Goal: Information Seeking & Learning: Learn about a topic

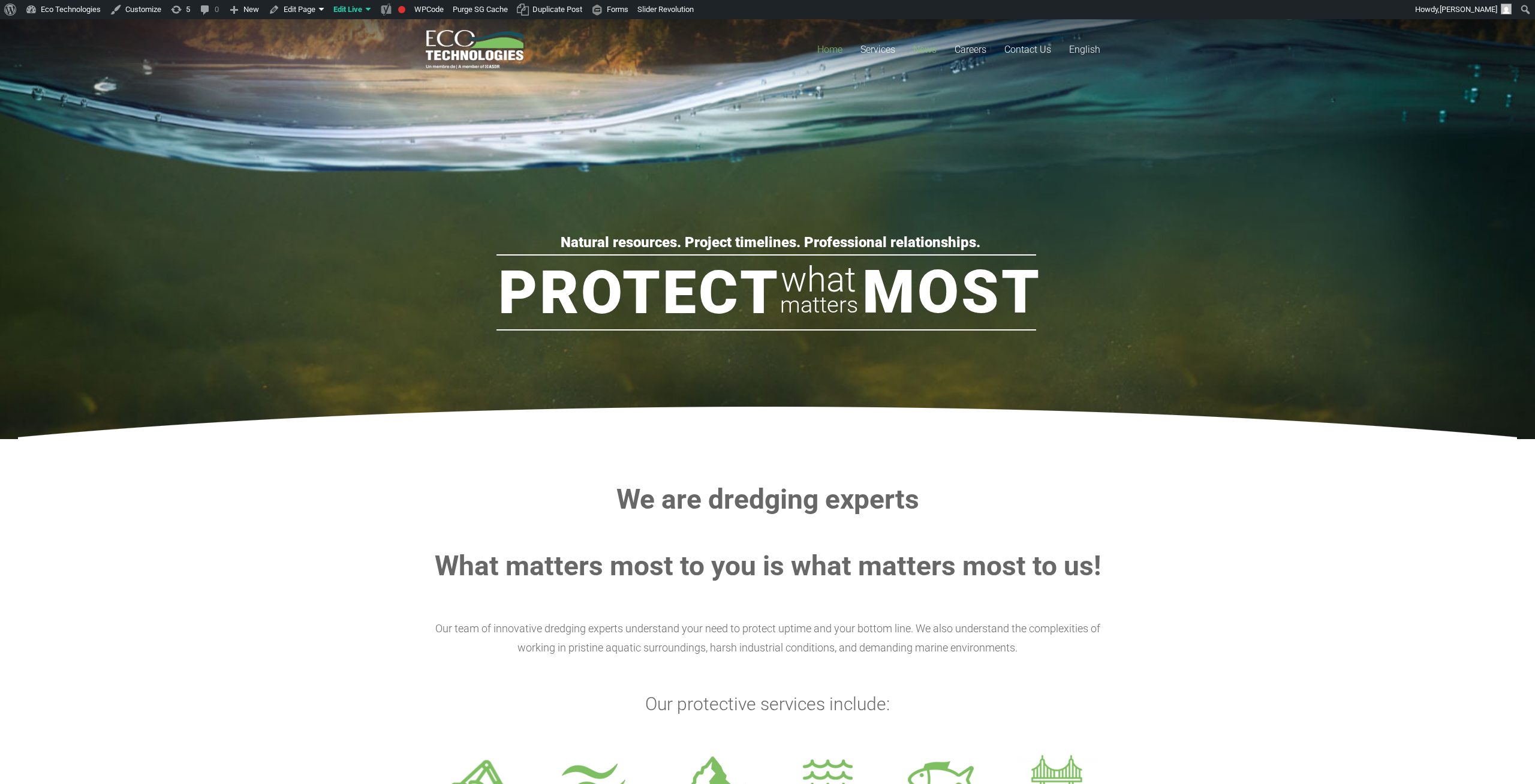
click at [932, 37] on link "News" at bounding box center [925, 50] width 41 height 61
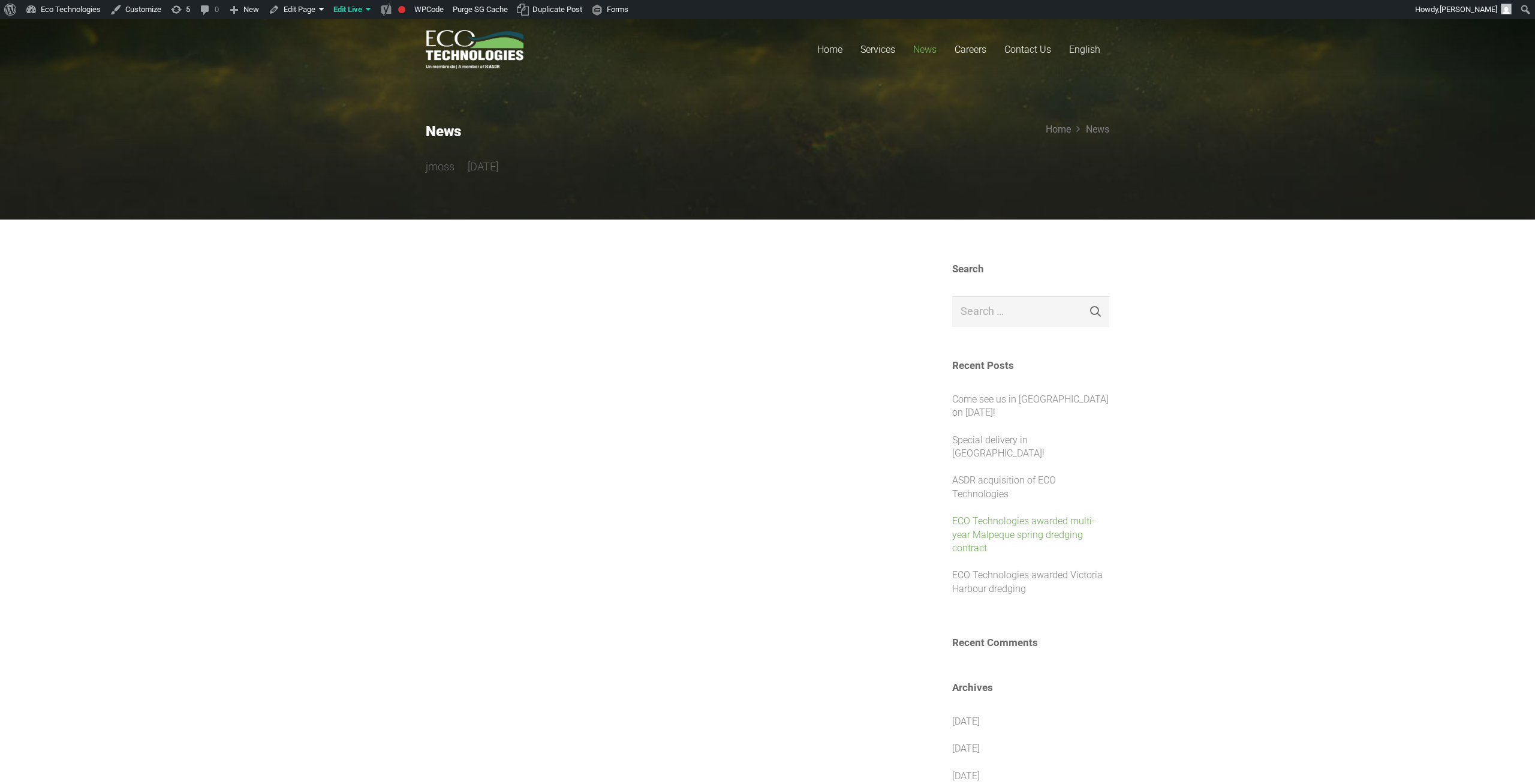
click at [998, 515] on link "ECO Technologies awarded multi-year Malpeque spring dredging contract" at bounding box center [1024, 534] width 143 height 38
click at [523, 297] on div at bounding box center [662, 287] width 472 height 49
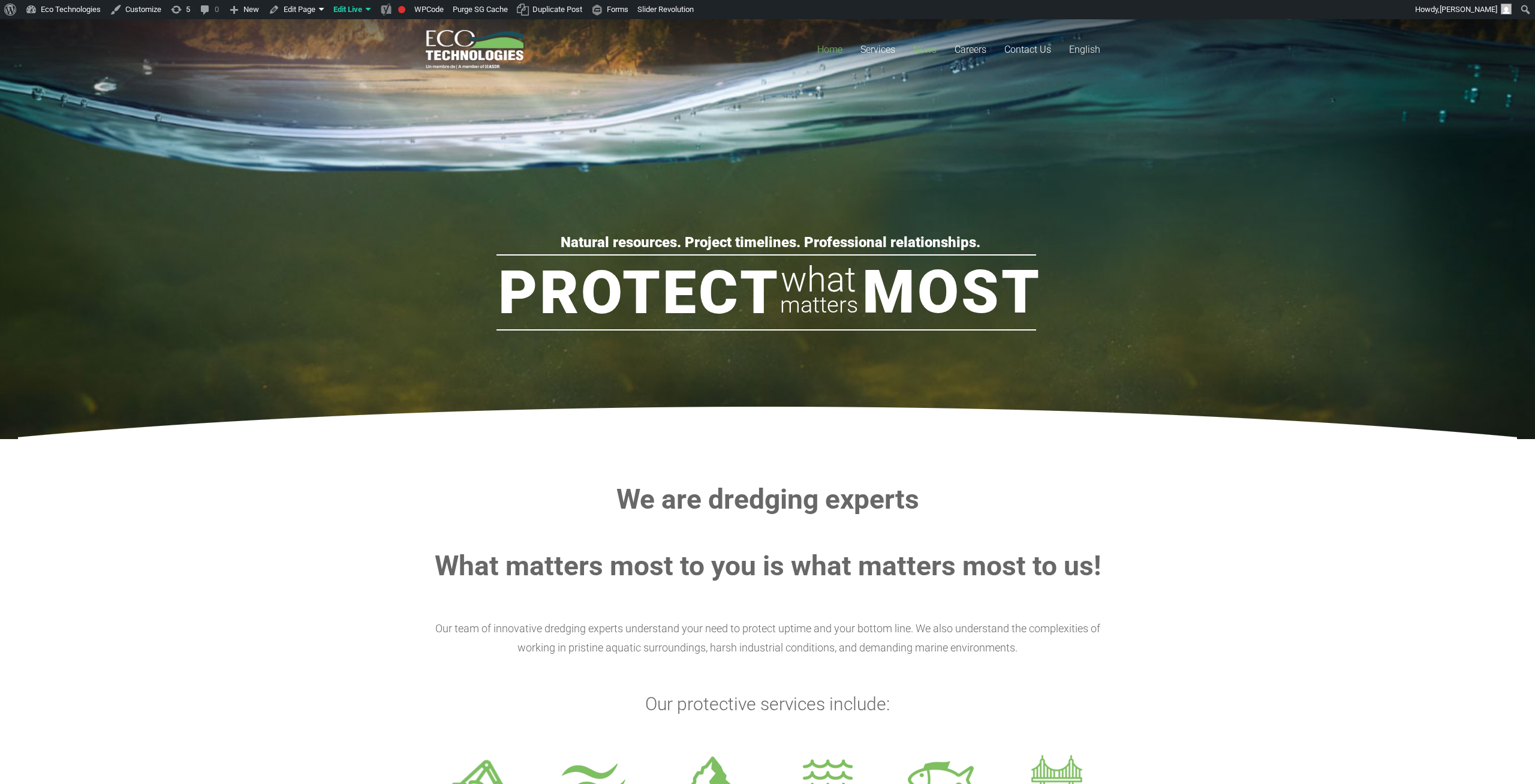
click at [921, 52] on span "News" at bounding box center [925, 50] width 24 height 11
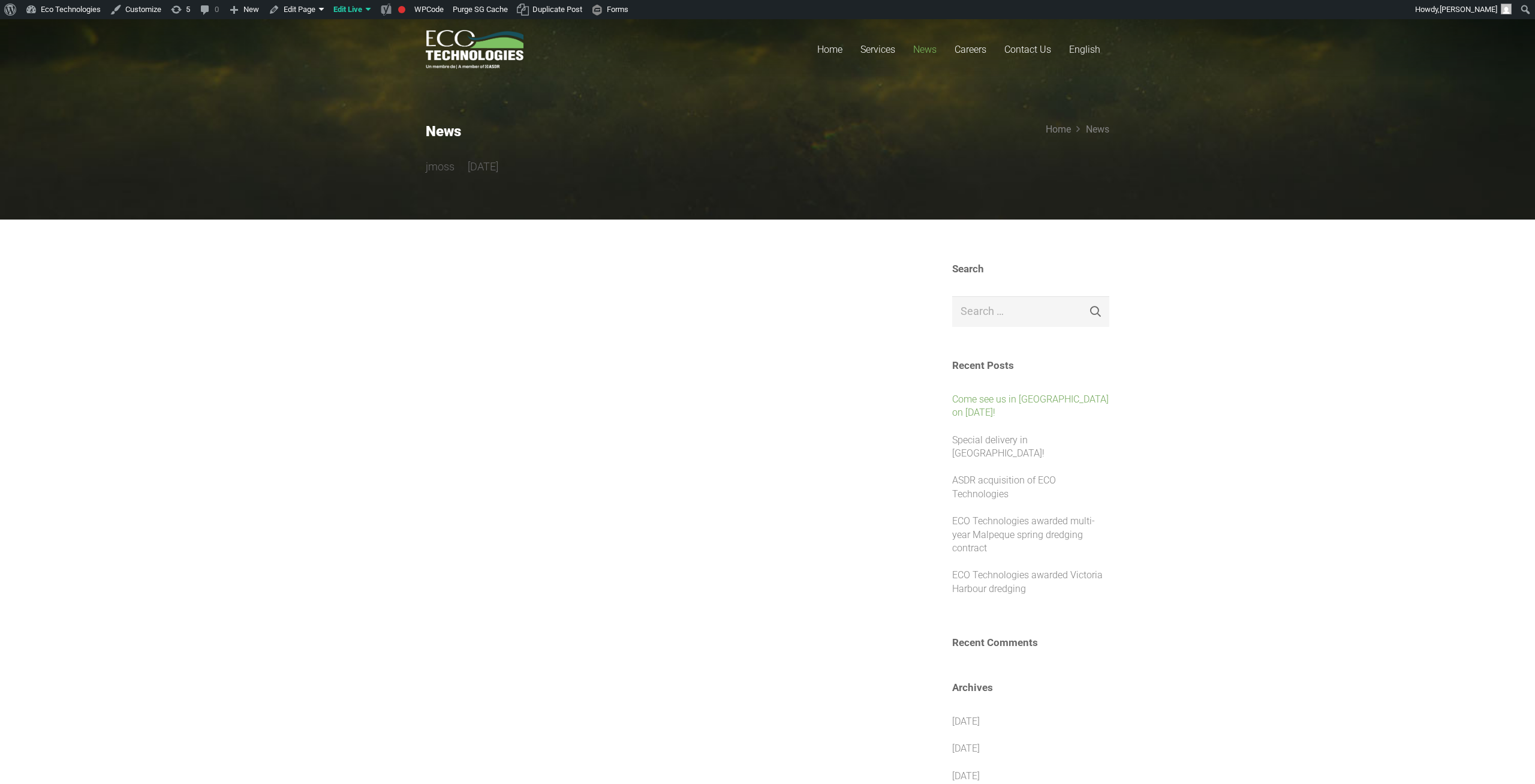
click at [983, 408] on link "Come see us in [GEOGRAPHIC_DATA] on [DATE]!" at bounding box center [1030, 406] width 157 height 24
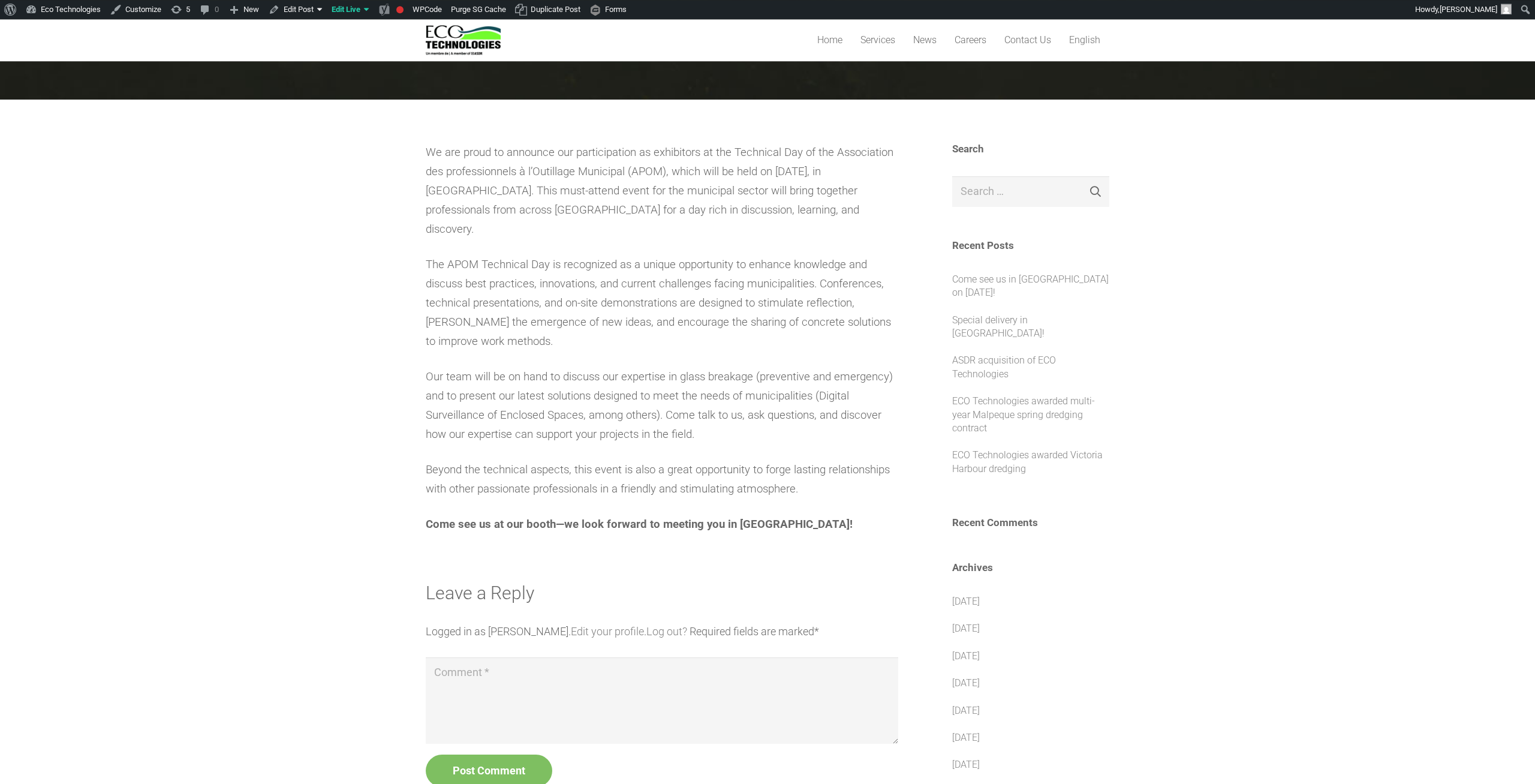
scroll to position [123, 0]
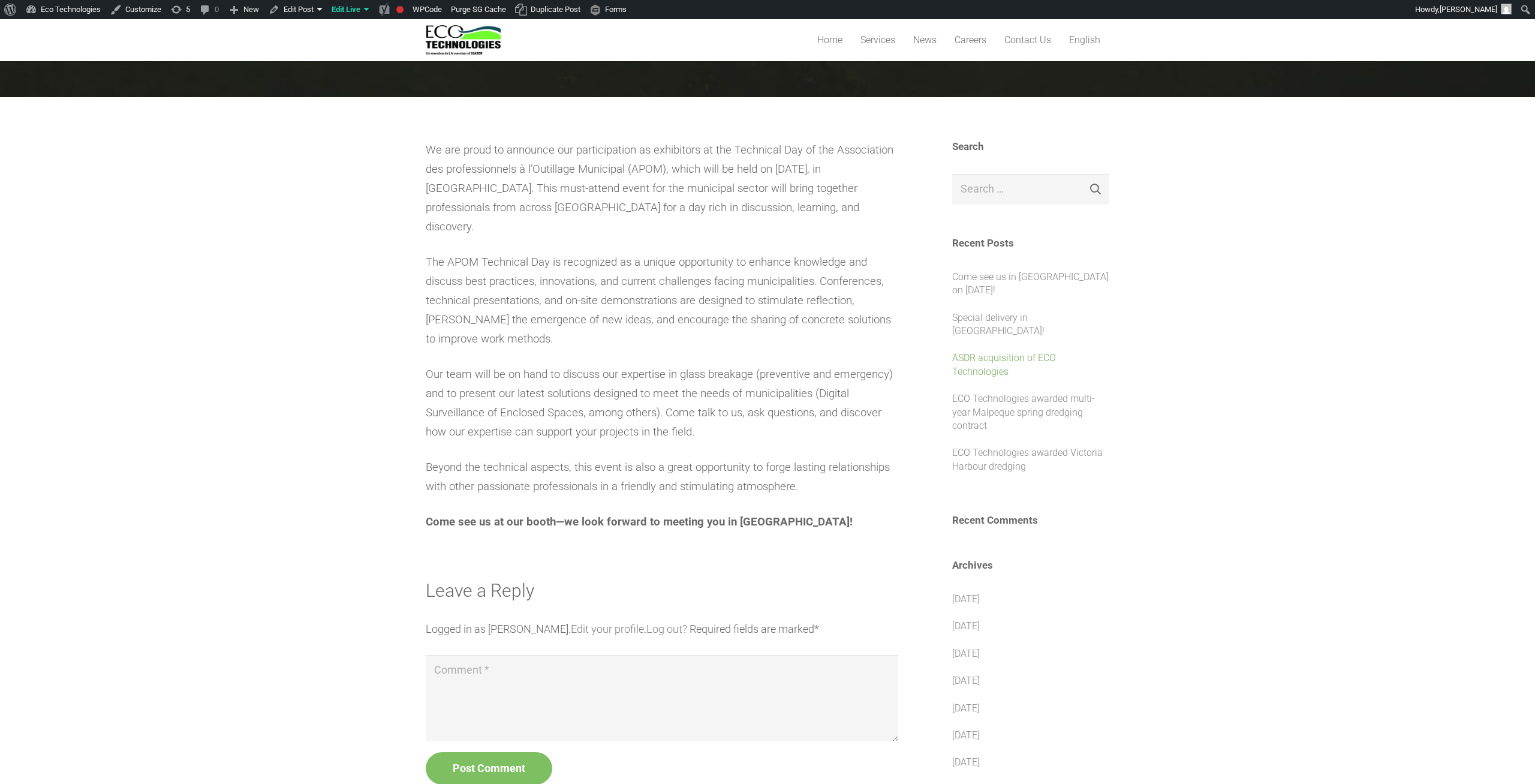
click at [983, 352] on link "ASDR acquisition of ECO Technologies" at bounding box center [1004, 364] width 104 height 24
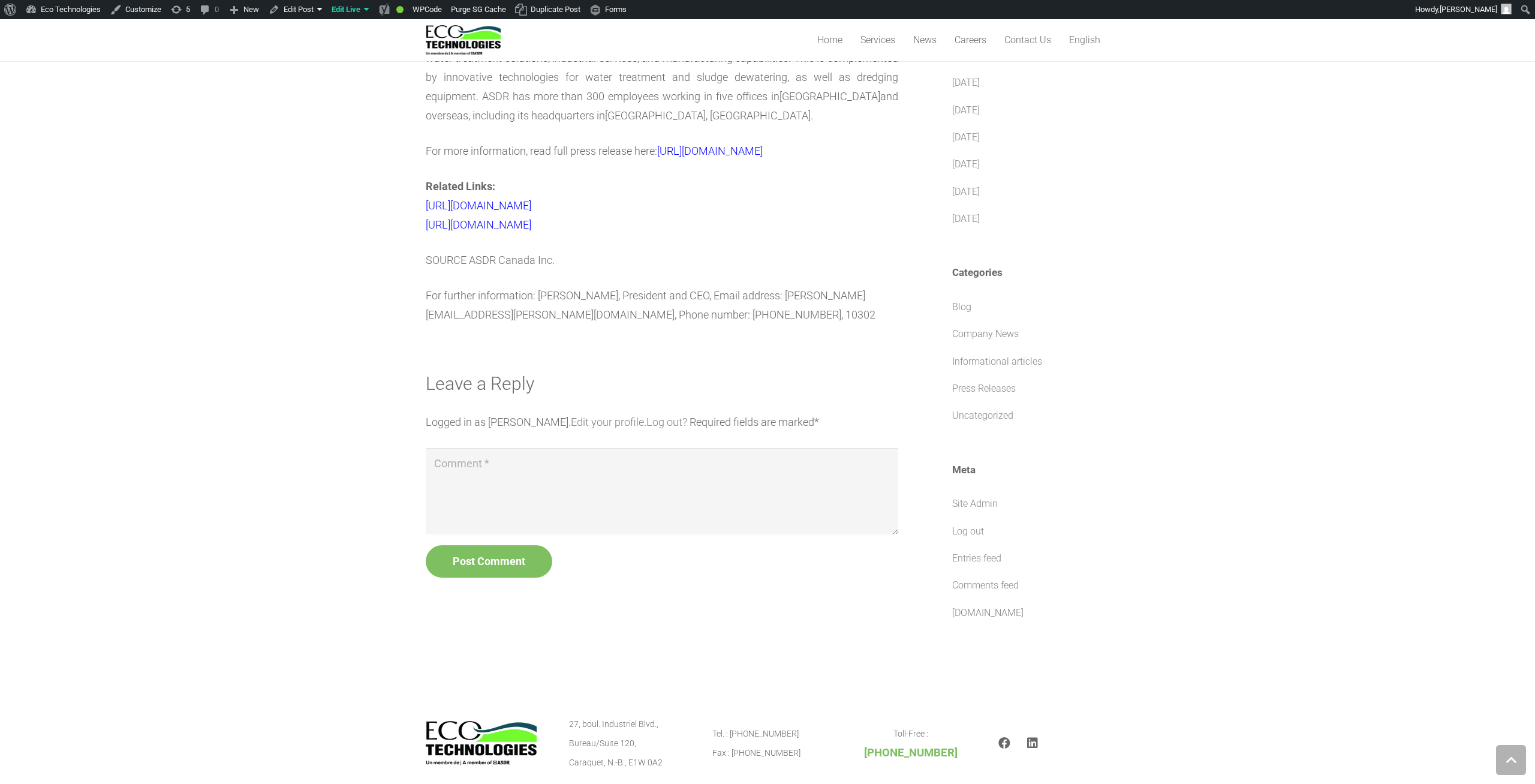
scroll to position [954, 0]
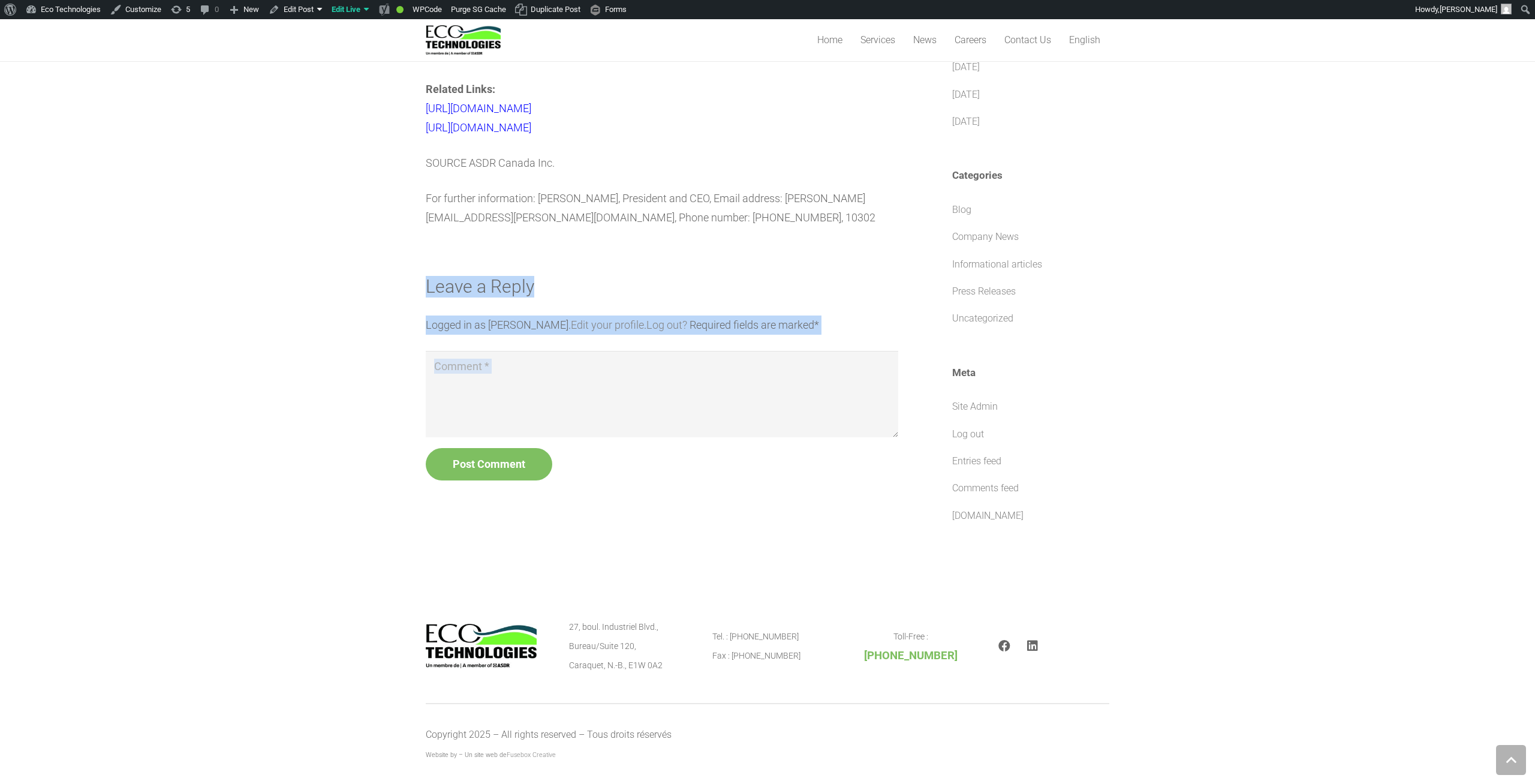
drag, startPoint x: 1153, startPoint y: 532, endPoint x: 494, endPoint y: 198, distance: 738.8
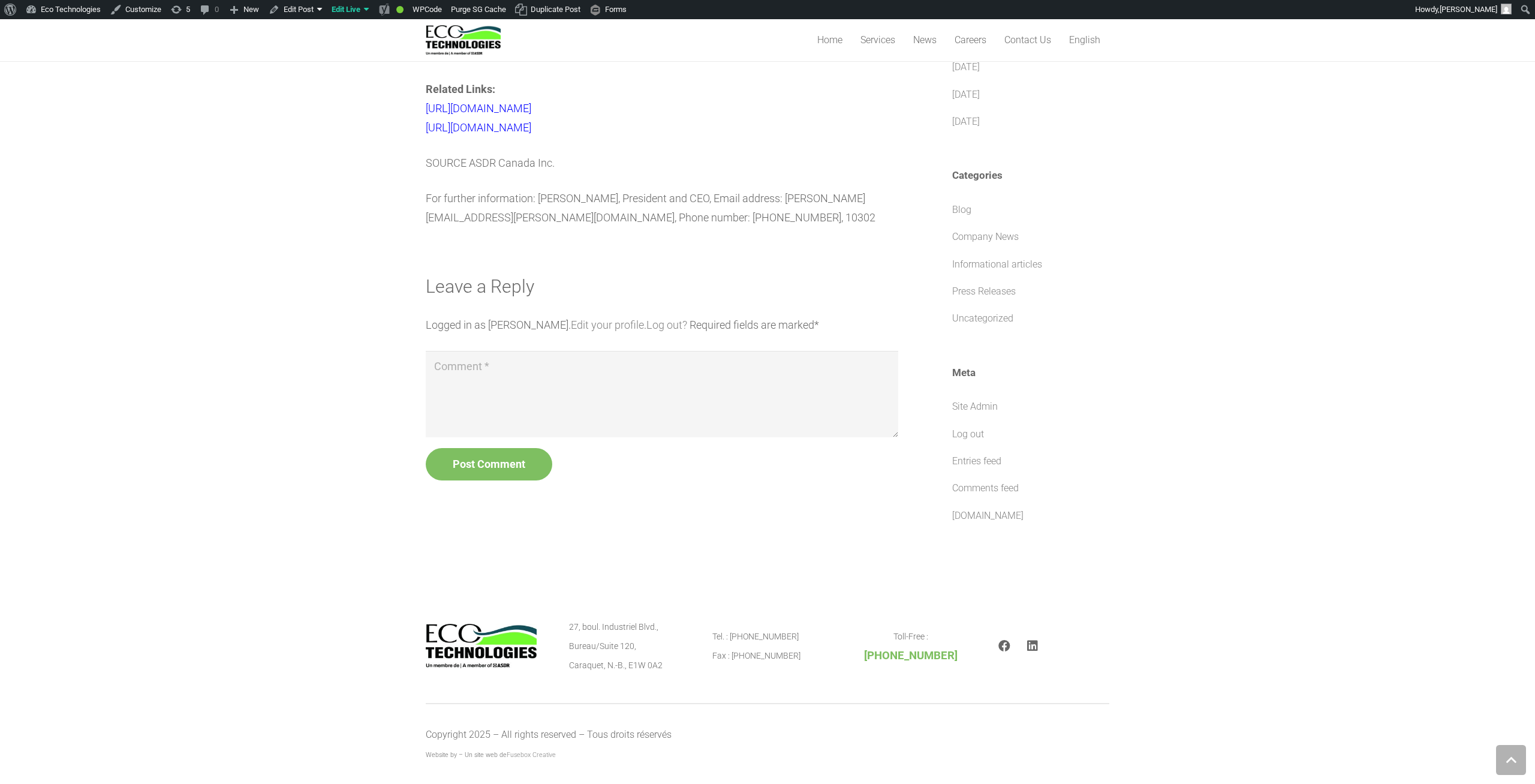
drag, startPoint x: 410, startPoint y: 309, endPoint x: 882, endPoint y: 333, distance: 472.6
drag, startPoint x: 884, startPoint y: 351, endPoint x: 418, endPoint y: 283, distance: 470.9
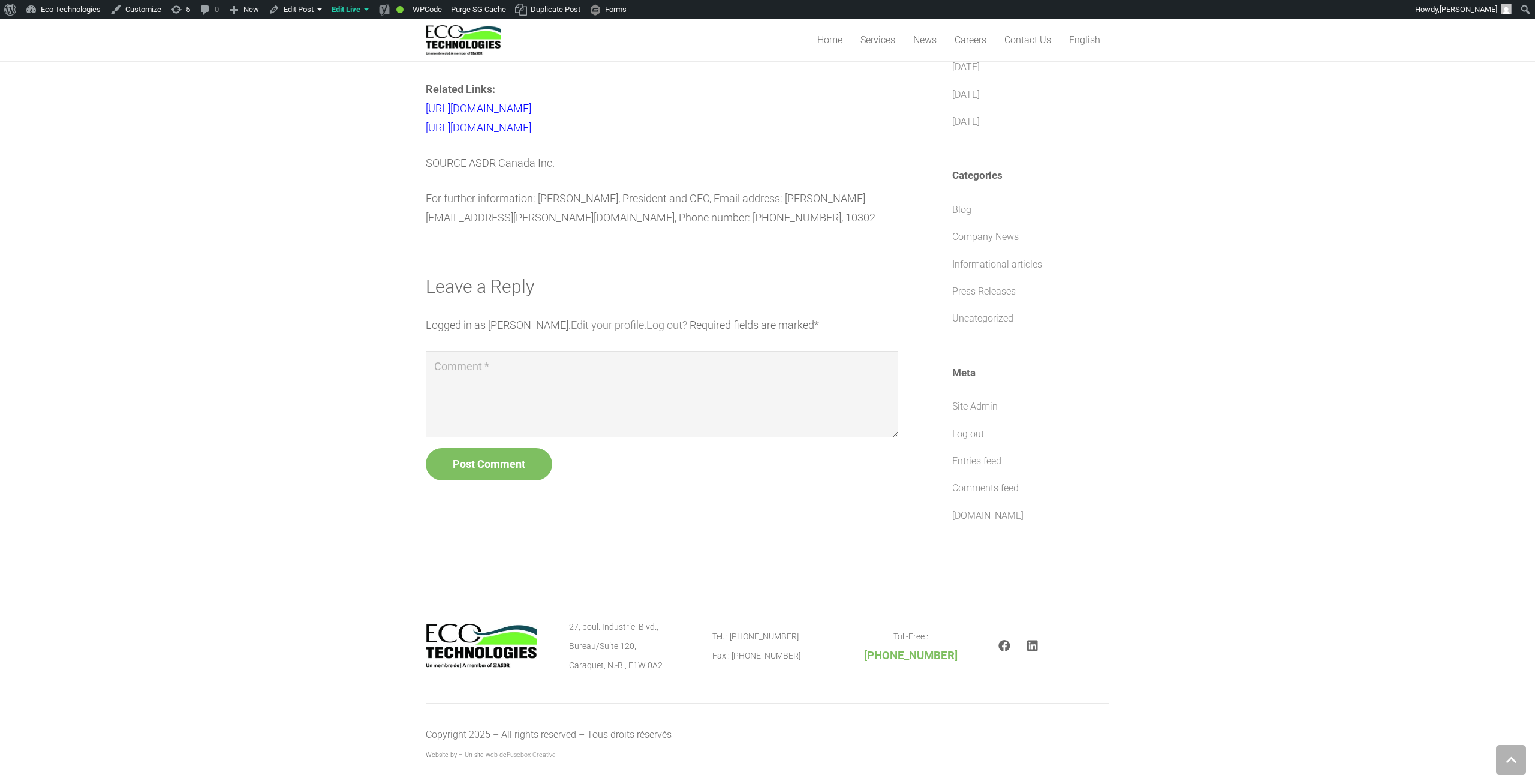
drag, startPoint x: 391, startPoint y: 297, endPoint x: 900, endPoint y: 329, distance: 510.0
click at [887, 334] on p "Logged in as Martin Morissette. Edit your profile . Log out? Required fields ar…" at bounding box center [662, 325] width 472 height 19
drag, startPoint x: 876, startPoint y: 338, endPoint x: 442, endPoint y: 278, distance: 438.1
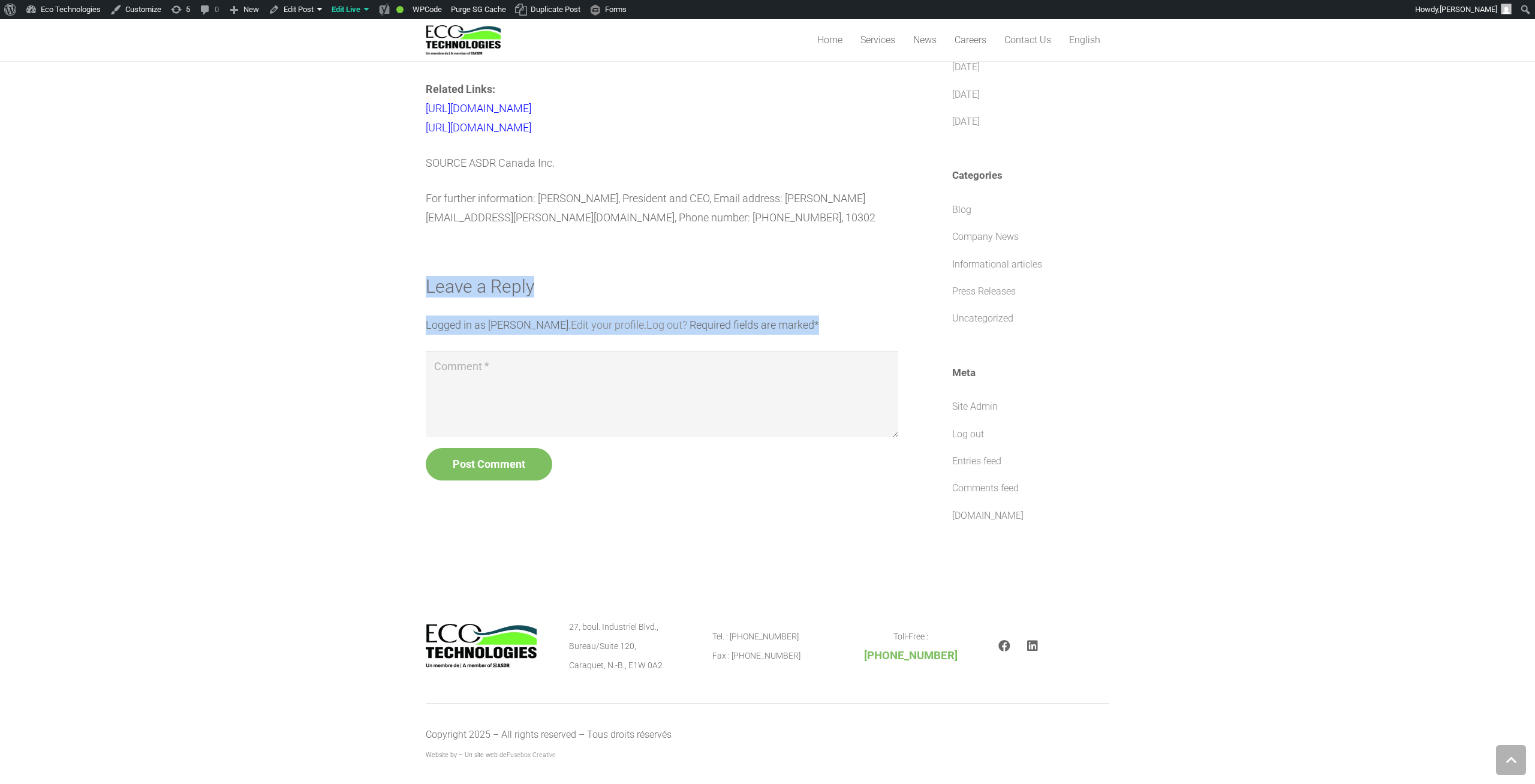
drag, startPoint x: 406, startPoint y: 296, endPoint x: 896, endPoint y: 345, distance: 492.4
click at [865, 334] on p "Logged in as Martin Morissette. Edit your profile . Log out? Required fields ar…" at bounding box center [662, 325] width 472 height 19
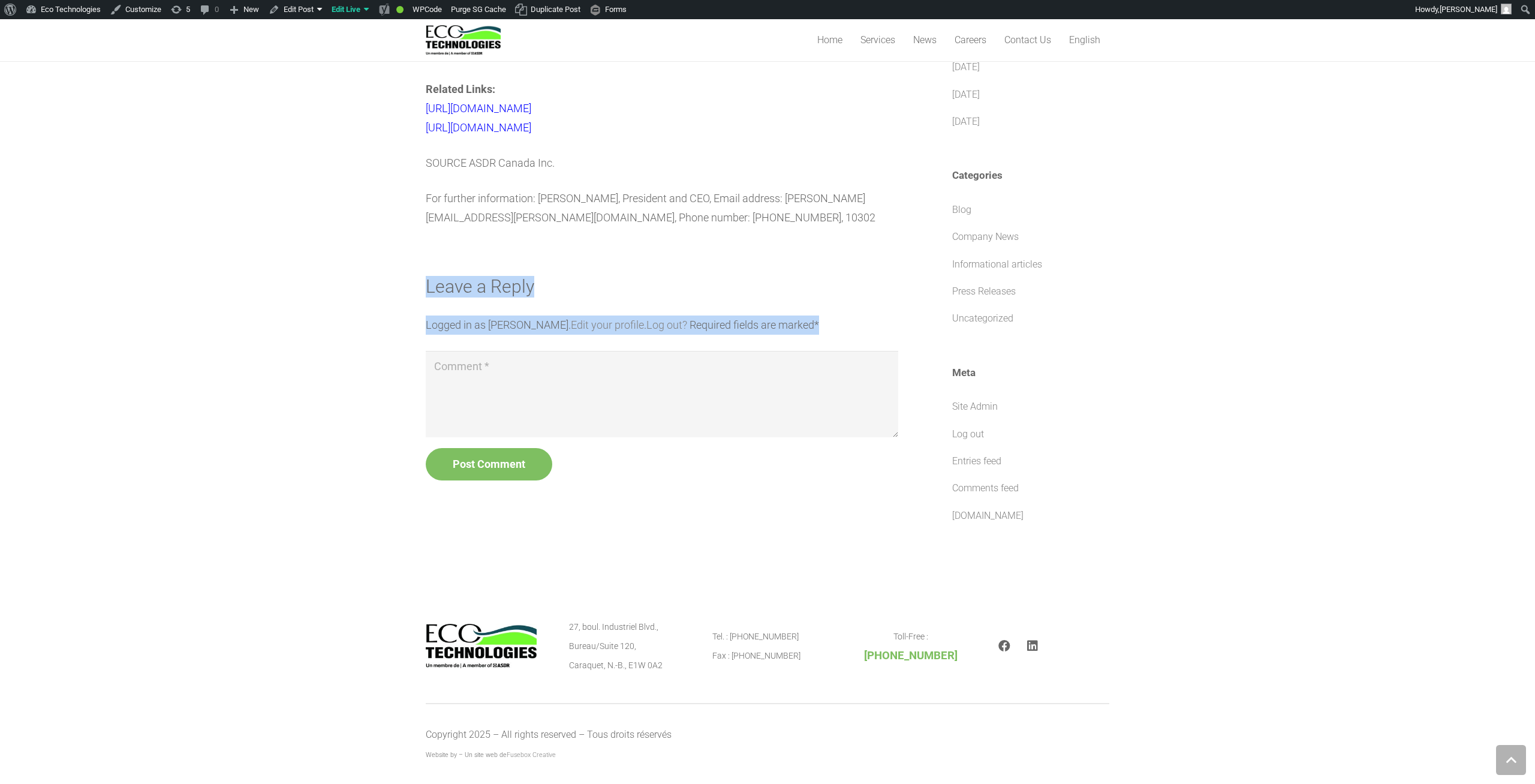
drag, startPoint x: 861, startPoint y: 341, endPoint x: 371, endPoint y: 302, distance: 491.5
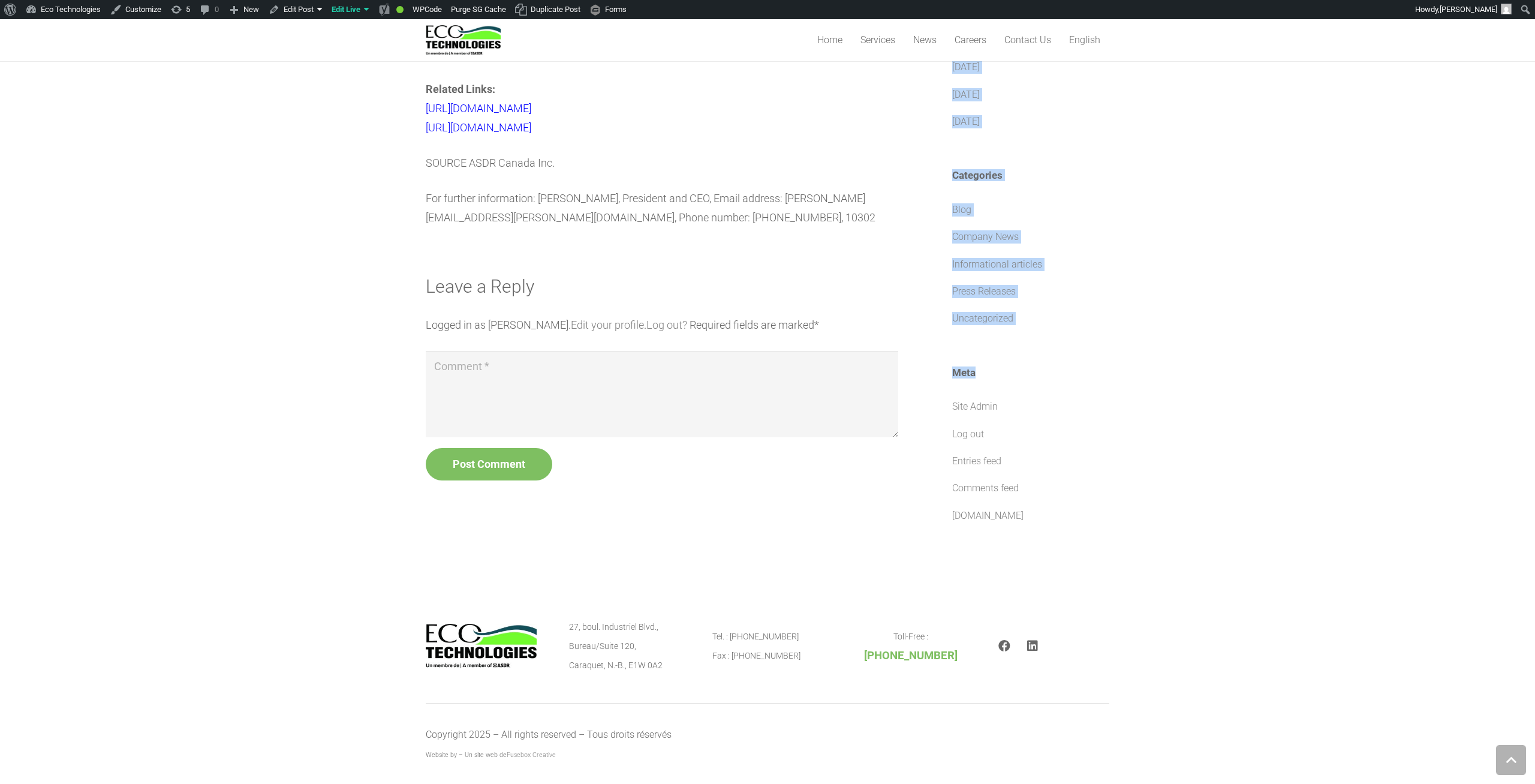
drag, startPoint x: 369, startPoint y: 303, endPoint x: 985, endPoint y: 353, distance: 618.0
click at [846, 334] on p "Logged in as Martin Morissette. Edit your profile . Log out? Required fields ar…" at bounding box center [662, 325] width 472 height 19
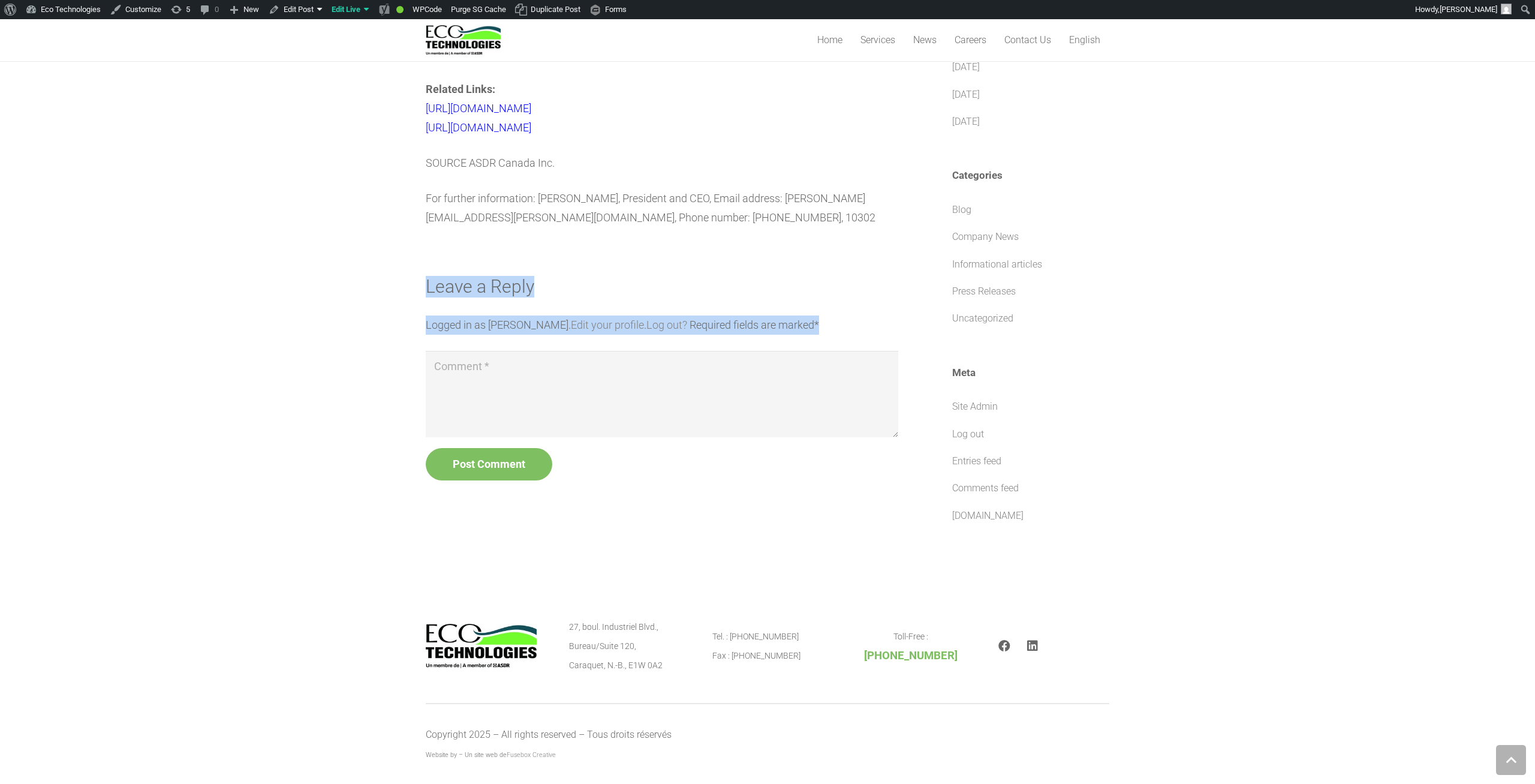
drag, startPoint x: 836, startPoint y: 341, endPoint x: 330, endPoint y: 281, distance: 509.5
drag, startPoint x: 329, startPoint y: 283, endPoint x: 860, endPoint y: 337, distance: 533.7
click at [860, 334] on p "Logged in as Martin Morissette. Edit your profile . Log out? Required fields ar…" at bounding box center [662, 325] width 472 height 19
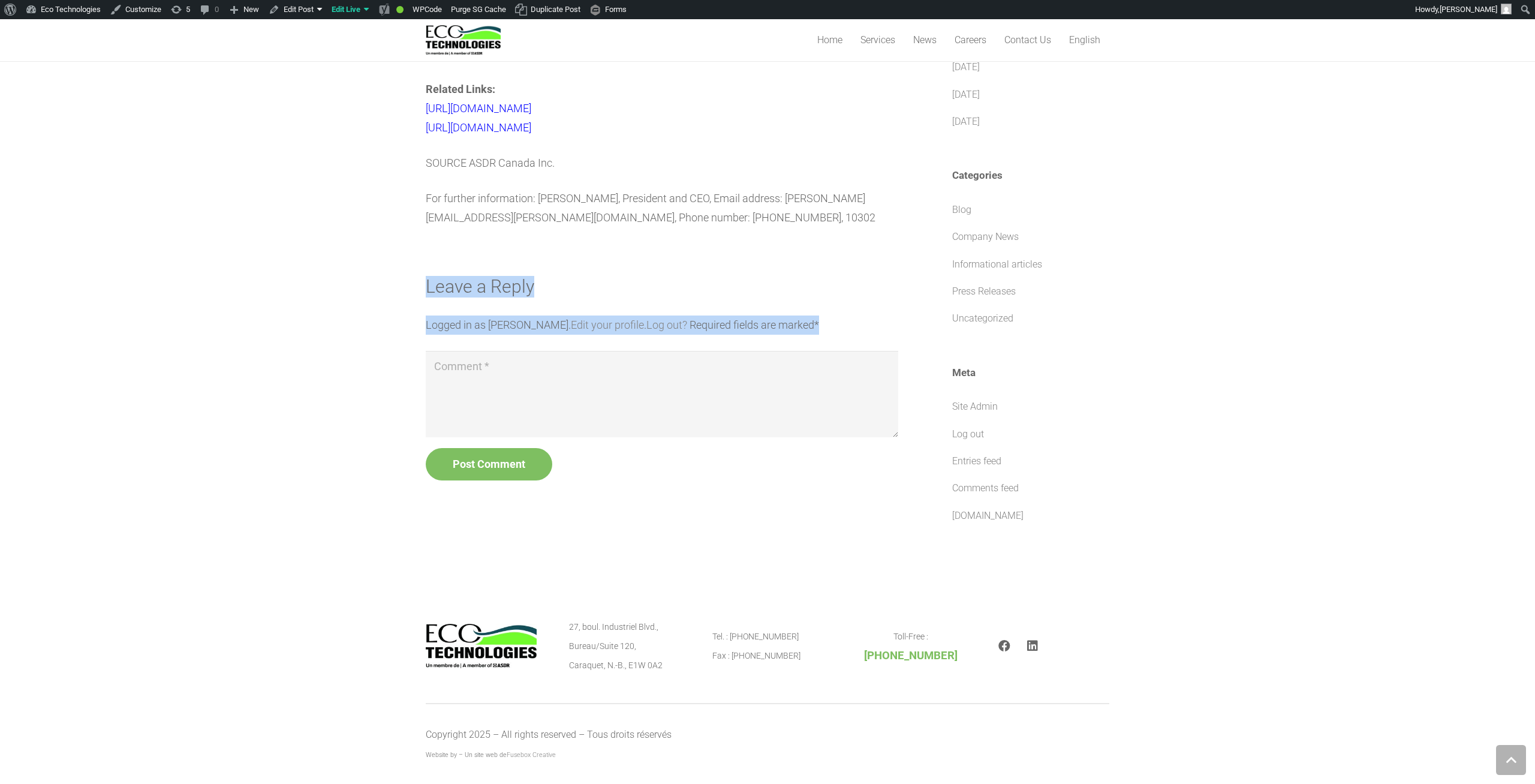
drag, startPoint x: 860, startPoint y: 337, endPoint x: 443, endPoint y: 294, distance: 419.2
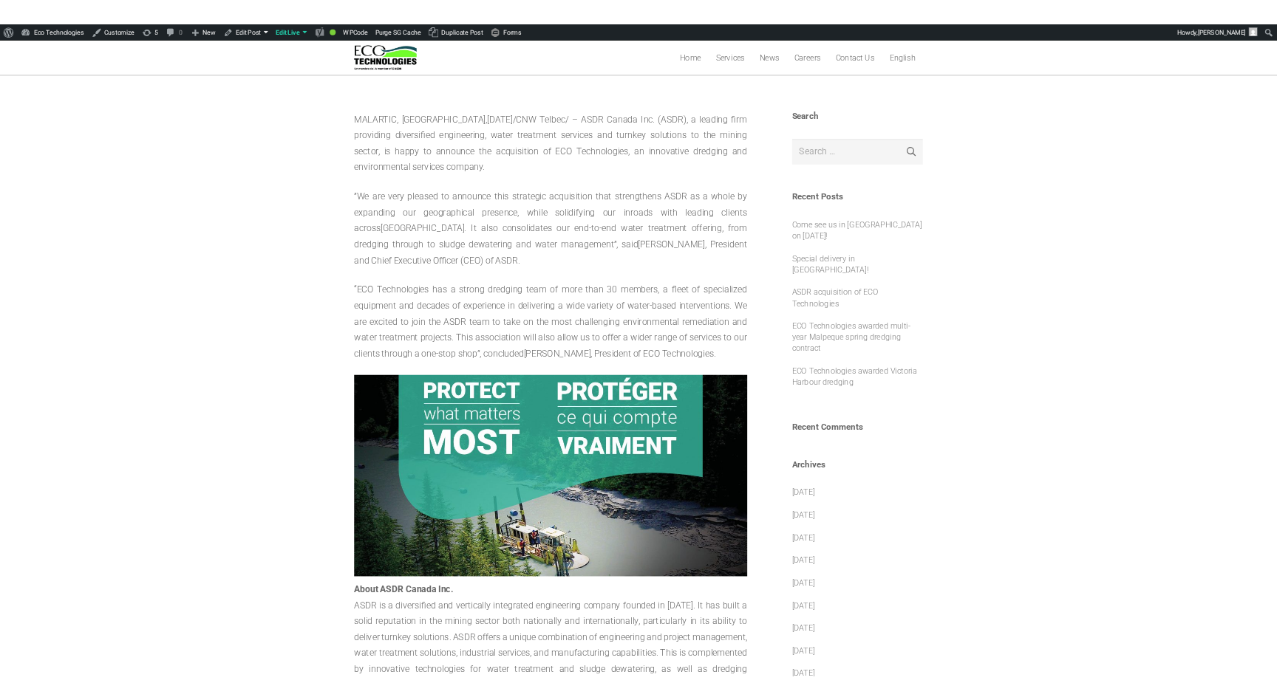
scroll to position [0, 0]
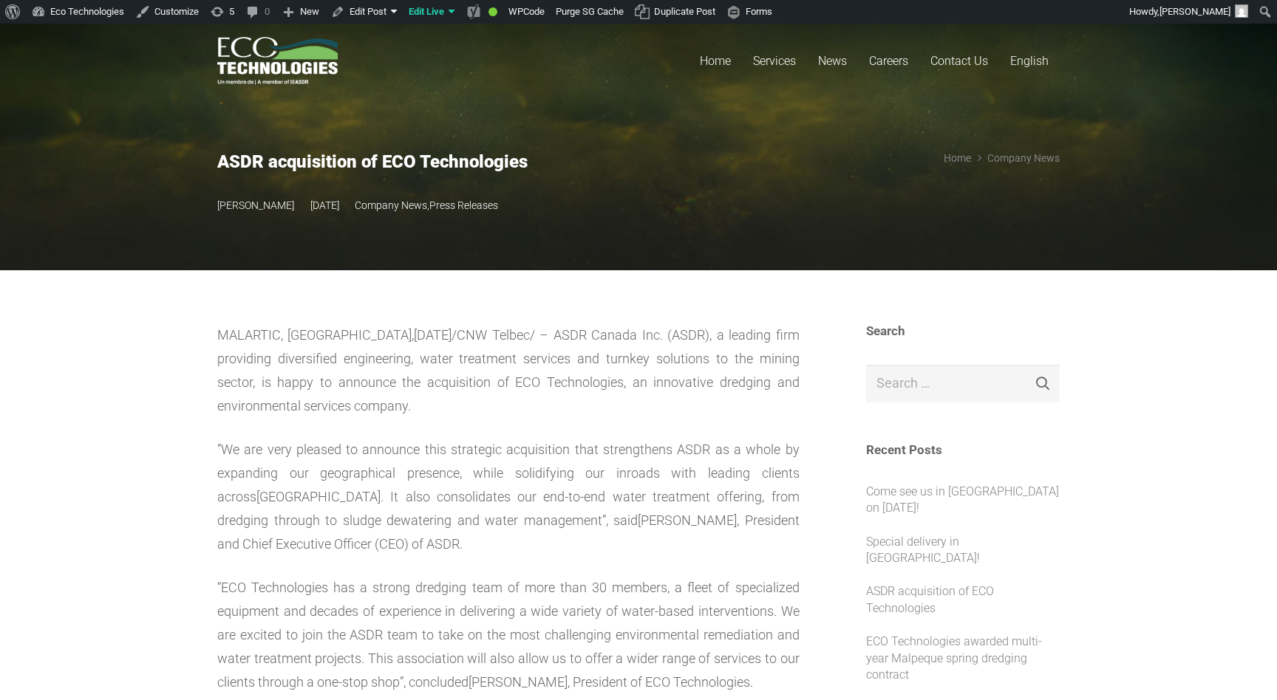
click at [474, 587] on p "“ECO Technologies has a strong dredging team of more than 30 members, a fleet o…" at bounding box center [508, 635] width 582 height 118
click at [833, 58] on span "News" at bounding box center [832, 61] width 29 height 14
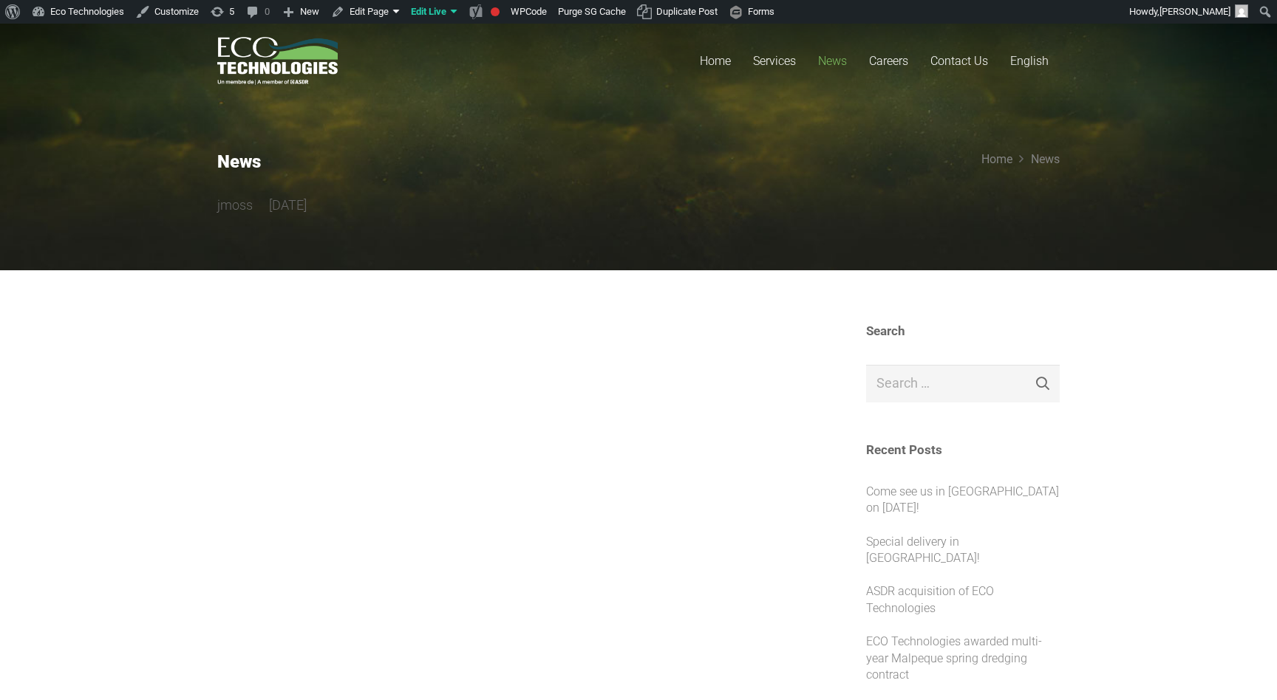
click at [663, 358] on div at bounding box center [508, 354] width 582 height 60
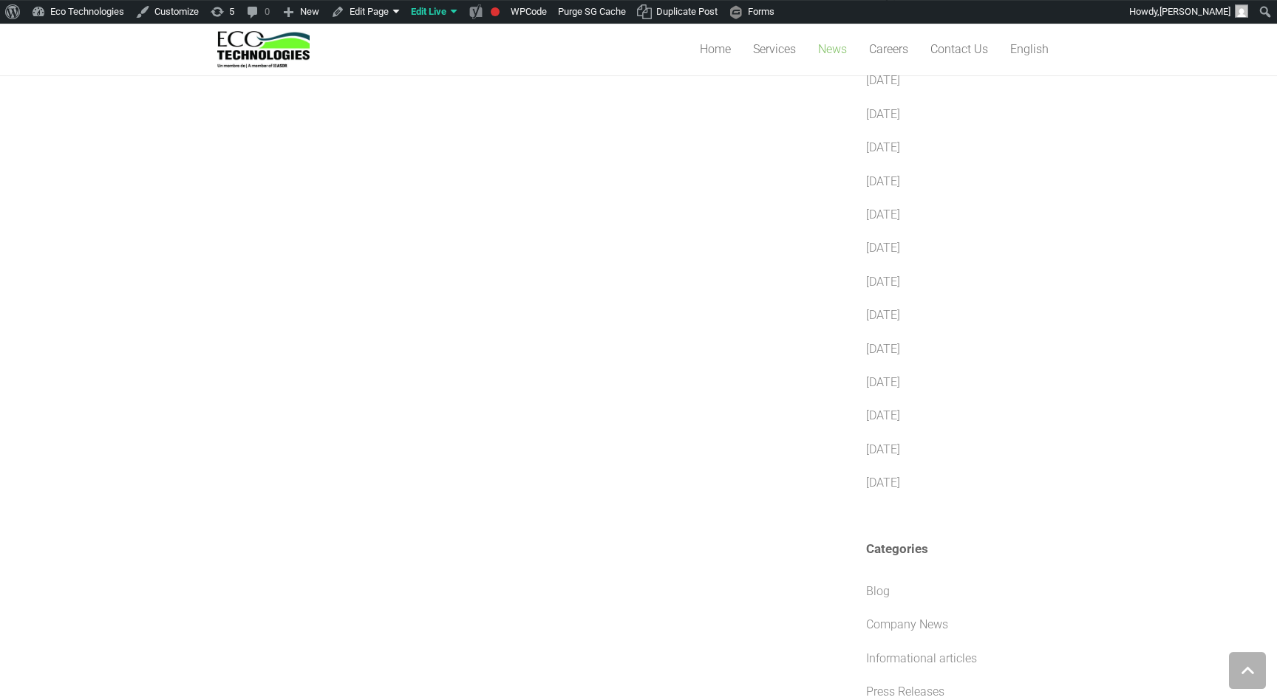
scroll to position [881, 0]
click at [886, 544] on link "Blog" at bounding box center [878, 551] width 24 height 14
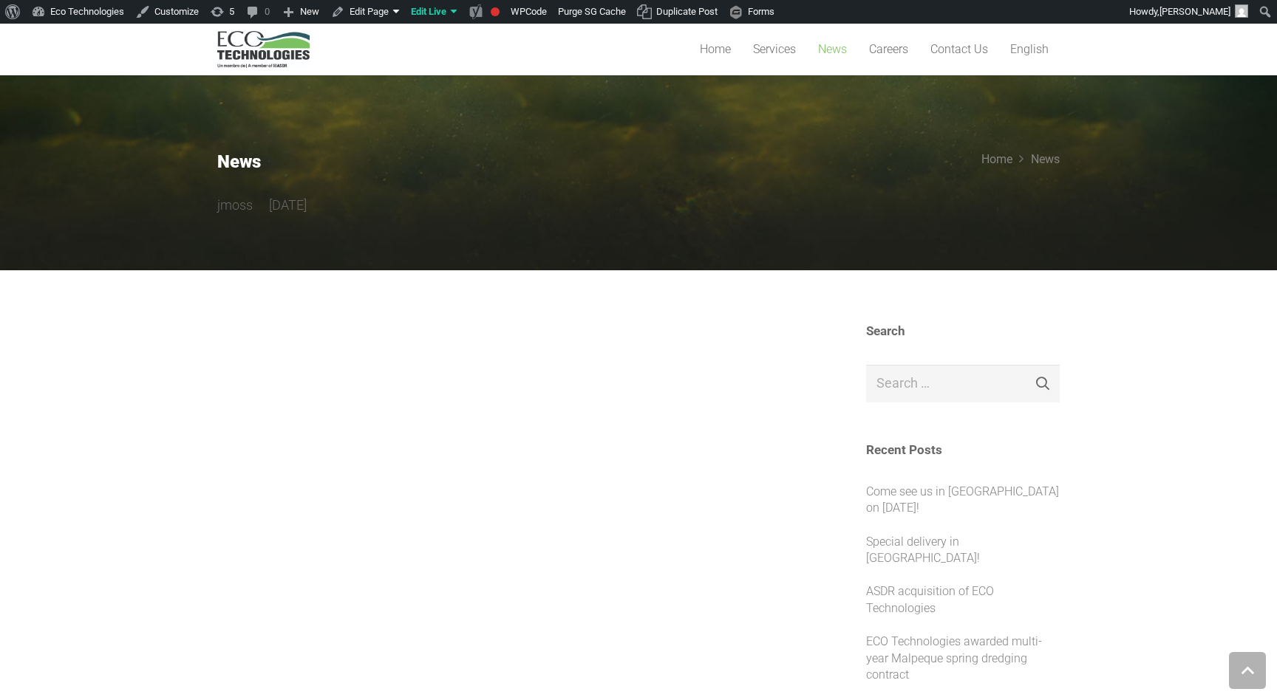
scroll to position [961, 0]
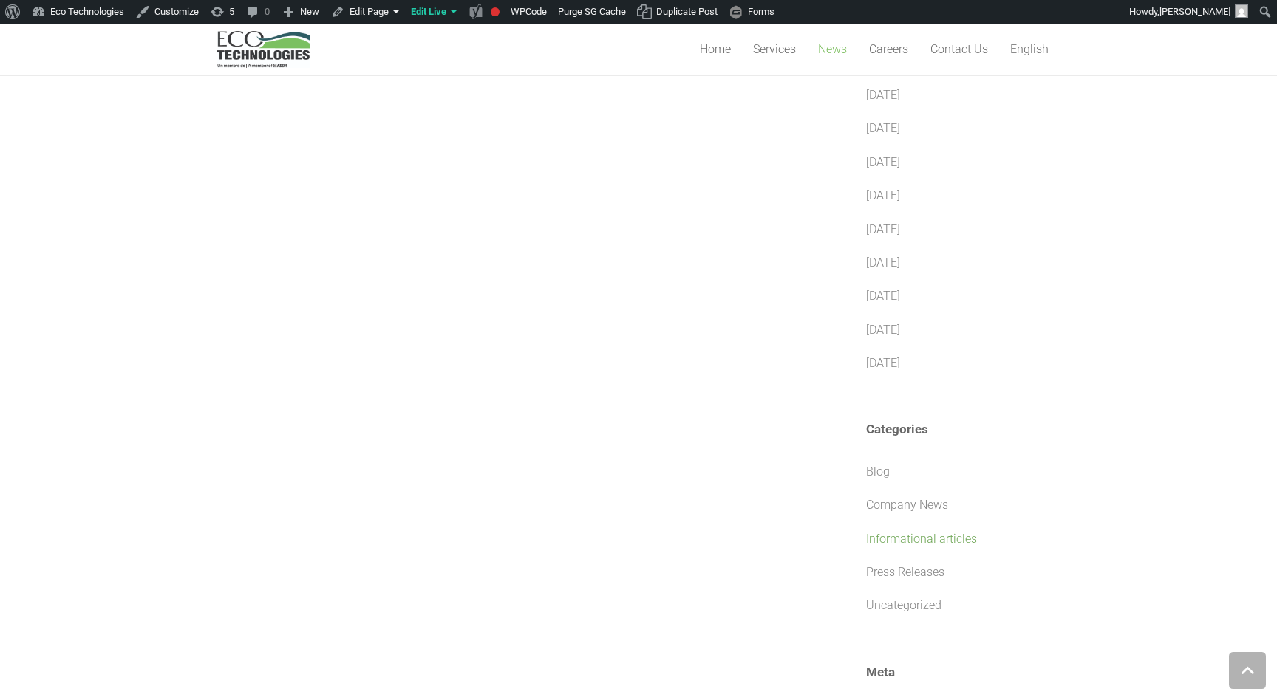
click at [898, 532] on link "Informational articles" at bounding box center [921, 539] width 111 height 14
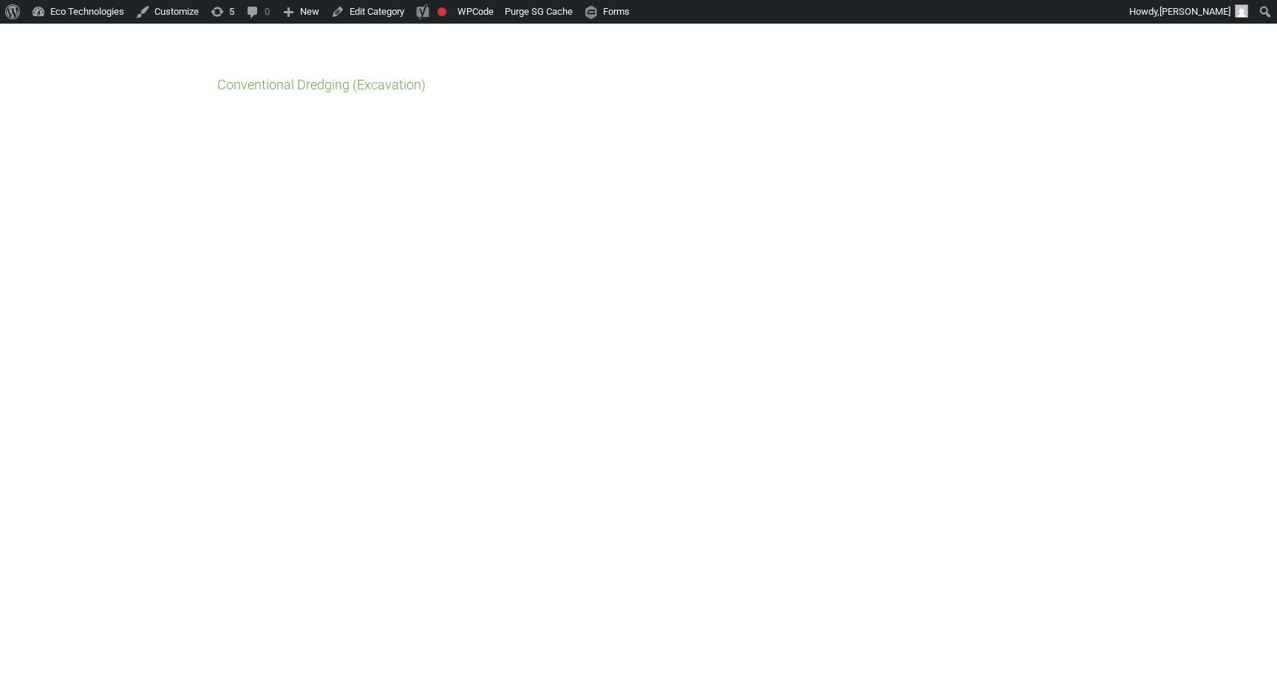
click at [332, 86] on link "Conventional Dredging (Excavation)" at bounding box center [321, 85] width 208 height 16
click at [259, 221] on div "Conventional Dredging (Excavation)" at bounding box center [638, 362] width 1277 height 677
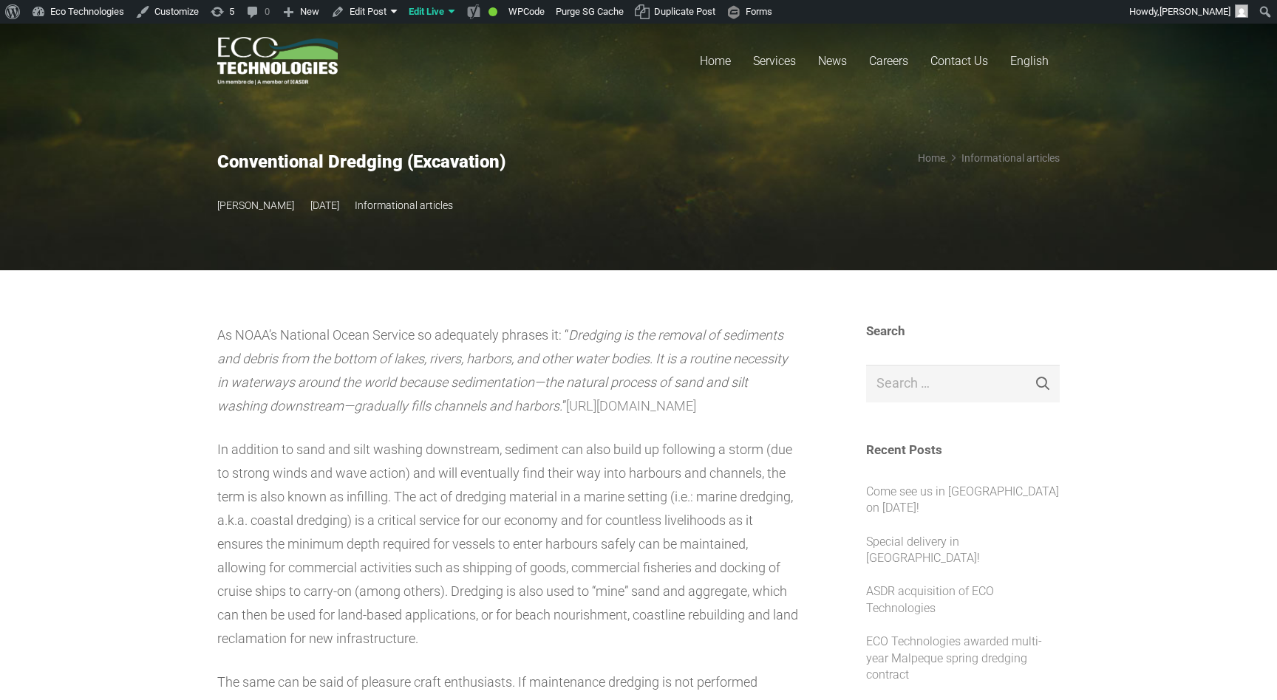
click at [827, 205] on div "Home Informational articles Conventional Dredging (Excavation)" at bounding box center [925, 184] width 267 height 66
click at [844, 66] on span "News" at bounding box center [832, 61] width 29 height 14
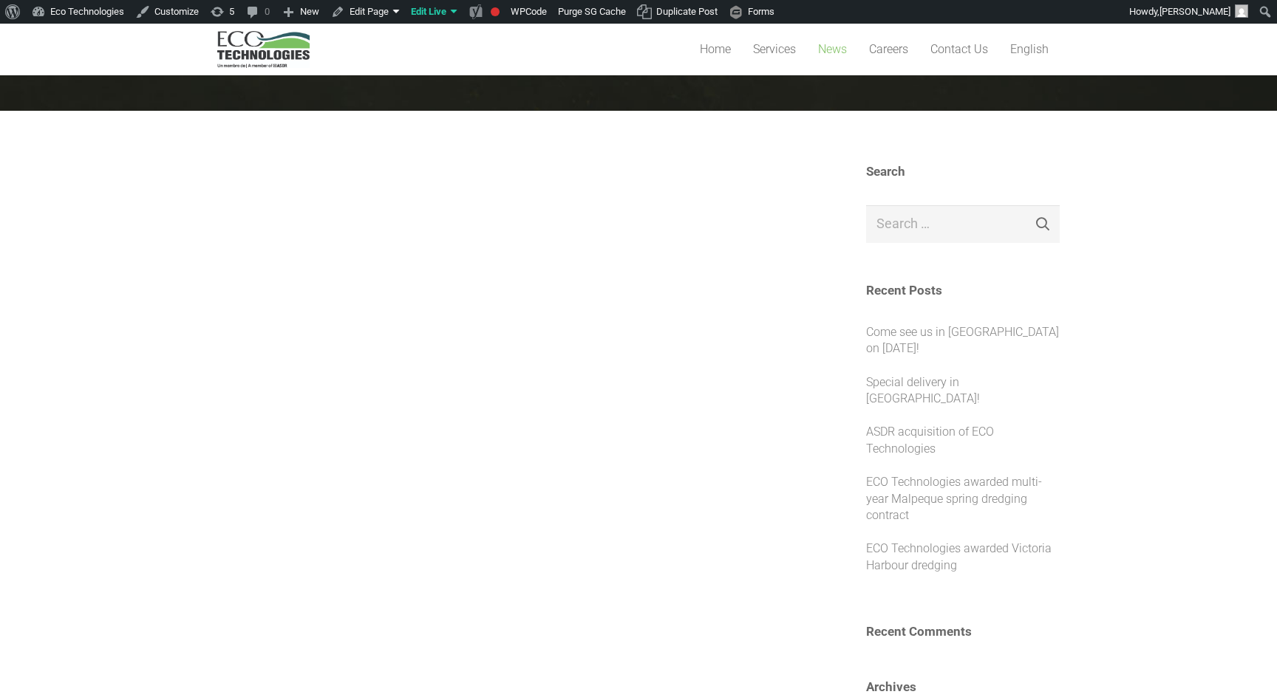
scroll to position [559, 0]
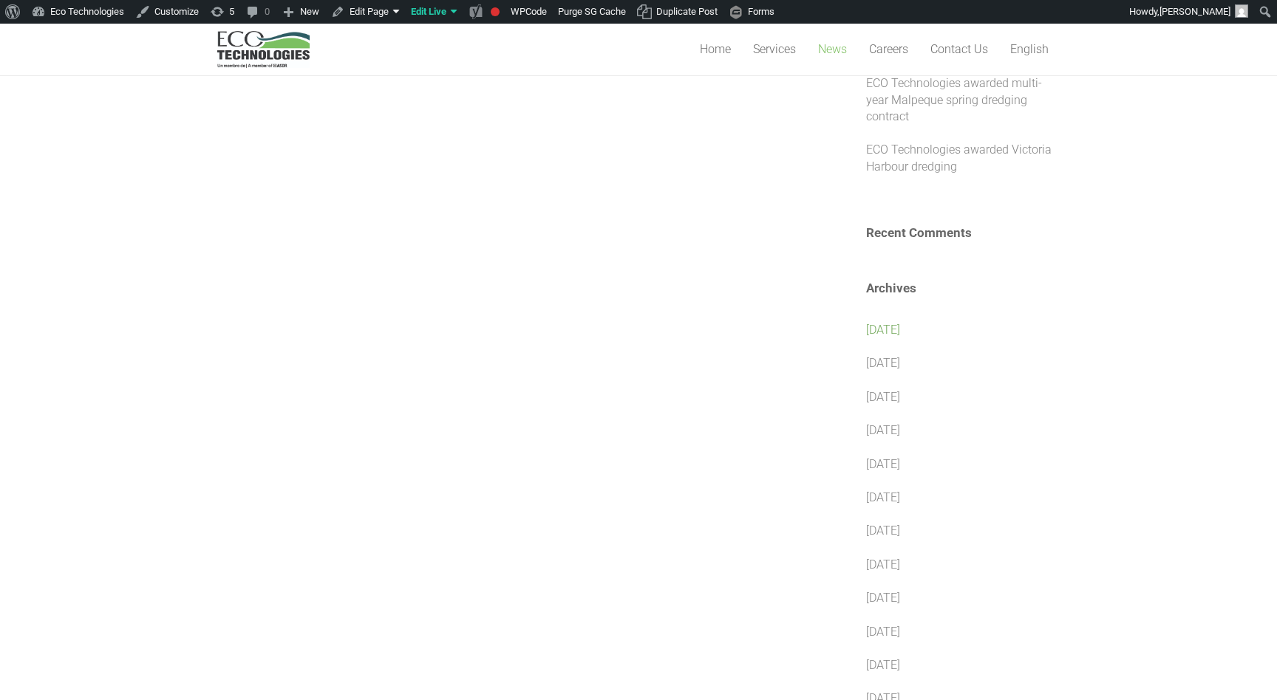
click at [884, 323] on link "[DATE]" at bounding box center [883, 330] width 34 height 14
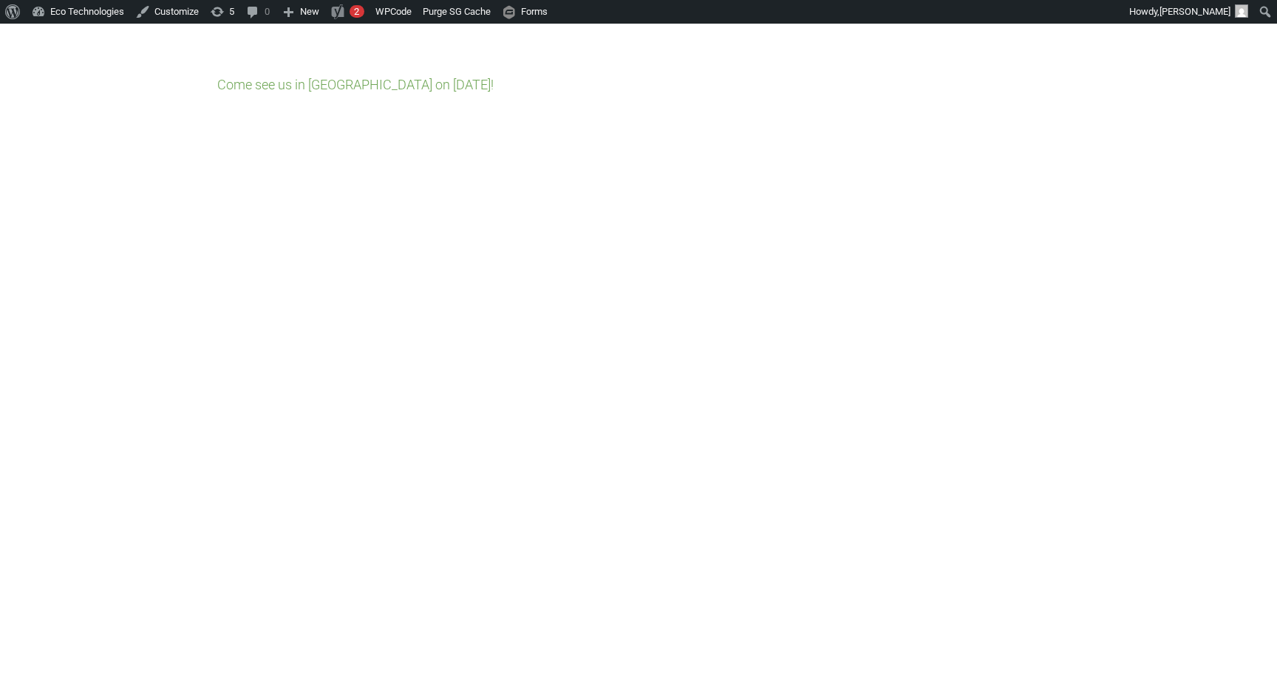
click at [335, 87] on link "Come see us in [GEOGRAPHIC_DATA] on [DATE]!" at bounding box center [355, 85] width 276 height 16
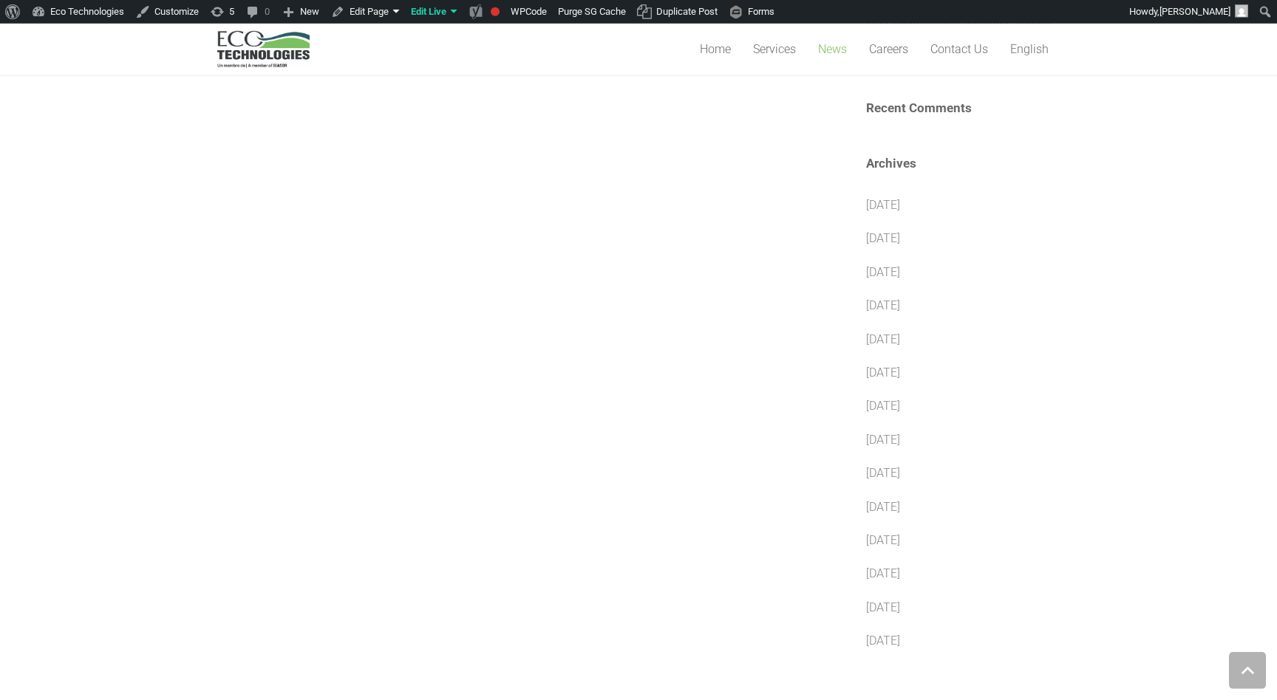
scroll to position [798, 0]
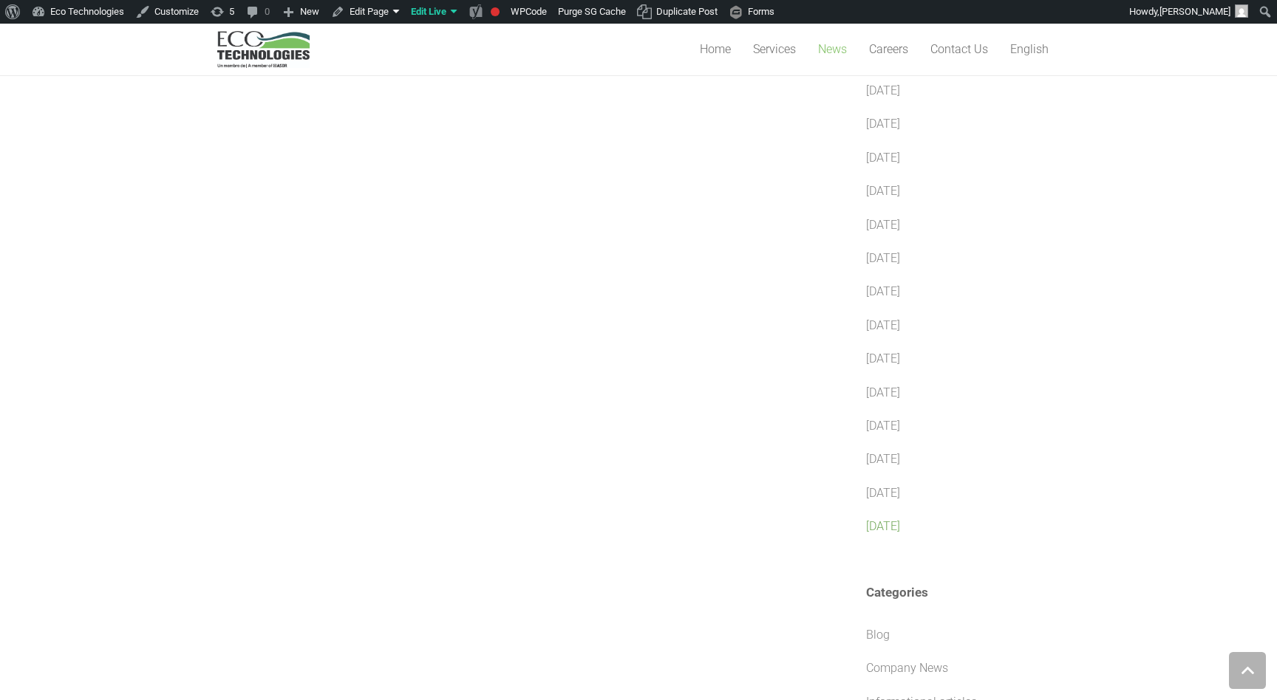
click at [892, 519] on link "[DATE]" at bounding box center [883, 526] width 34 height 14
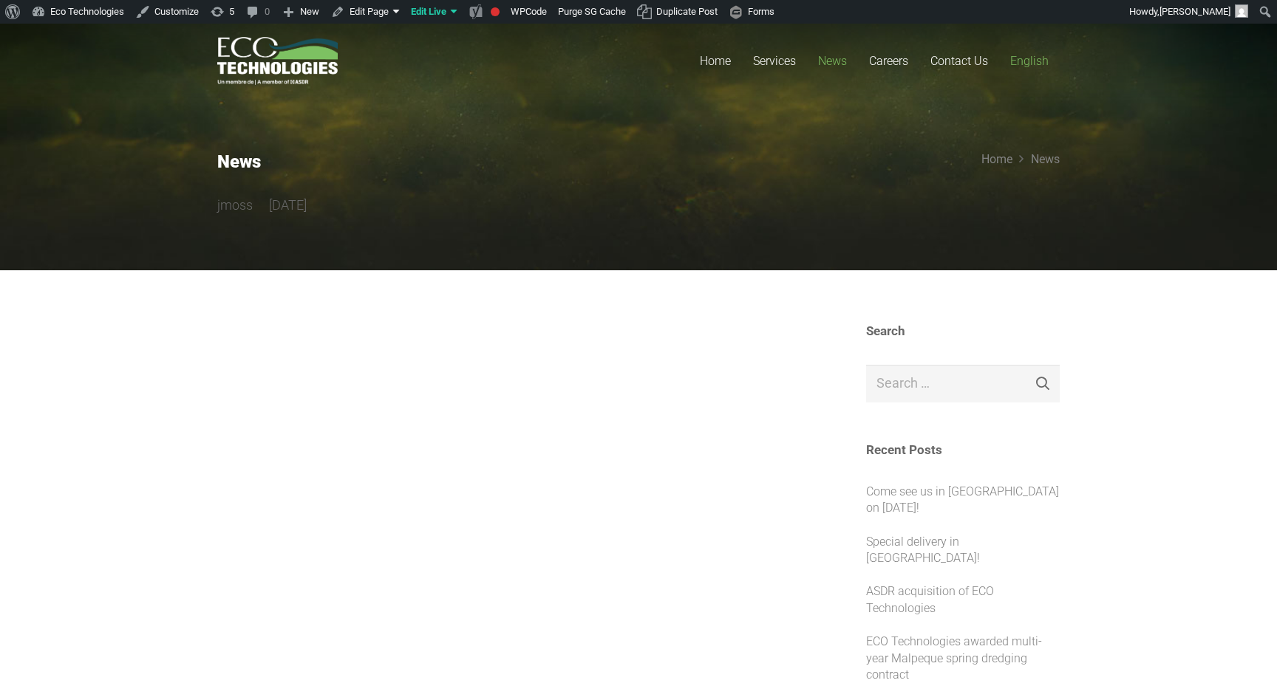
click at [1028, 56] on span "English" at bounding box center [1029, 61] width 38 height 14
click at [804, 144] on div "News jmoss [DATE] Home News" at bounding box center [638, 147] width 842 height 140
drag, startPoint x: 156, startPoint y: 533, endPoint x: 171, endPoint y: 505, distance: 32.1
click at [394, 358] on div at bounding box center [508, 354] width 582 height 60
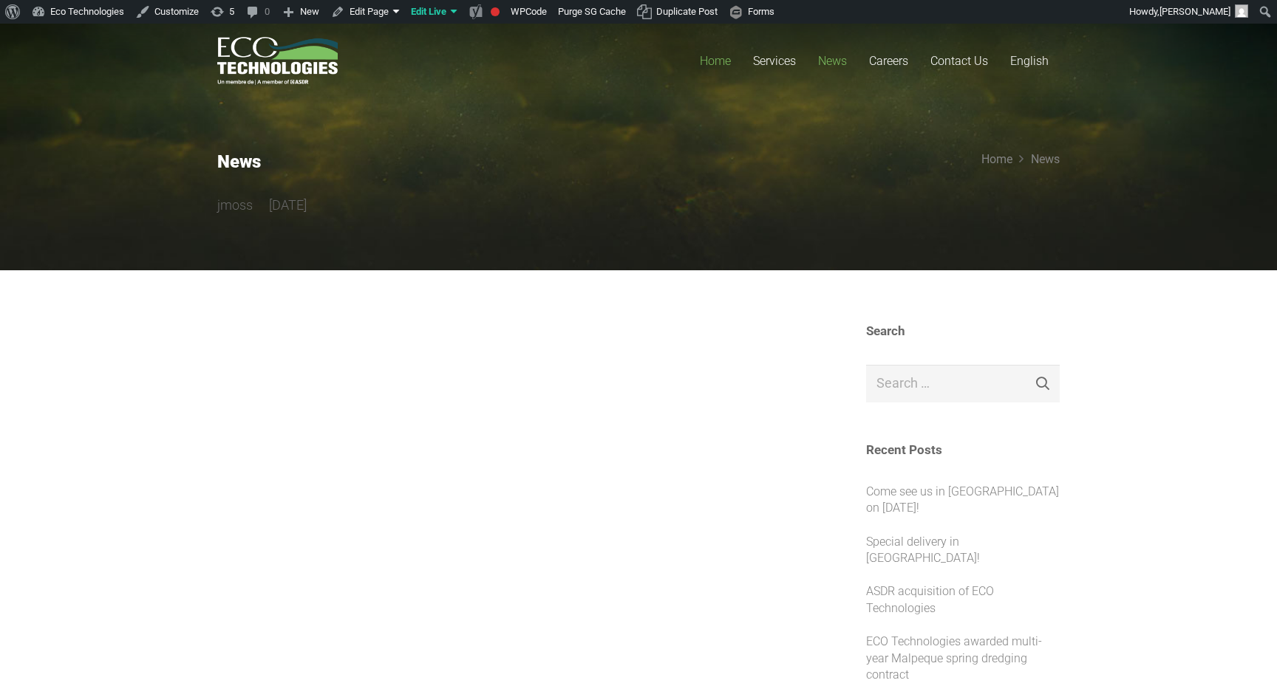
click at [704, 61] on span "Home" at bounding box center [715, 61] width 31 height 14
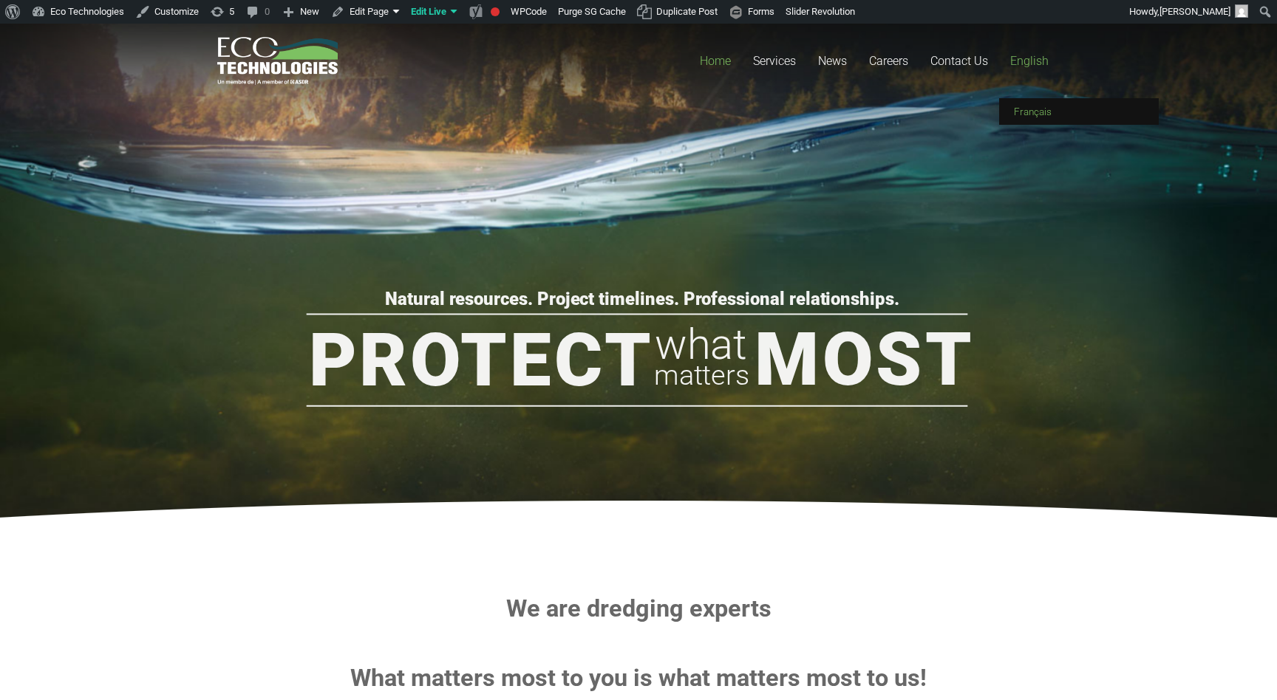
click at [1037, 105] on link "Français" at bounding box center [1079, 111] width 160 height 27
